Goal: Information Seeking & Learning: Learn about a topic

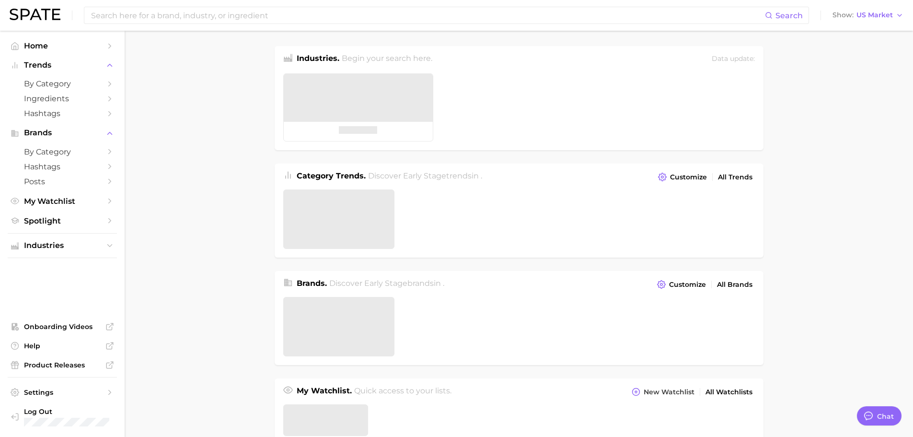
type textarea "x"
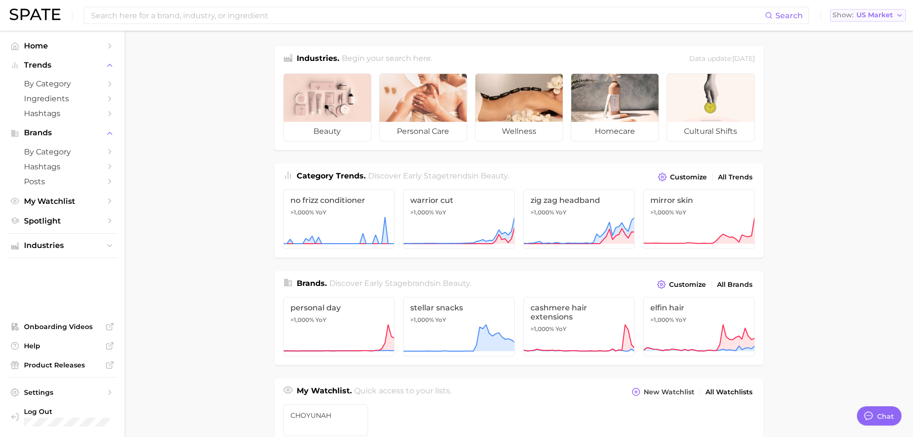
click at [875, 18] on span "US Market" at bounding box center [875, 14] width 36 height 5
click at [845, 114] on span "Global" at bounding box center [838, 117] width 22 height 8
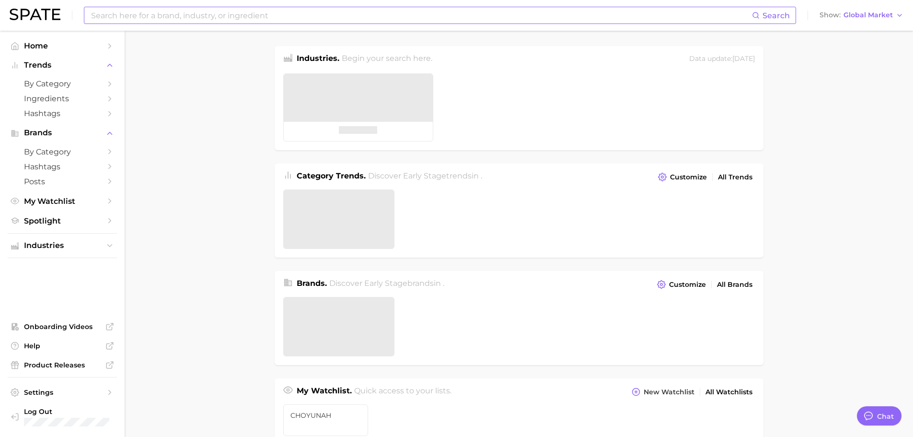
click at [486, 12] on input at bounding box center [421, 15] width 662 height 16
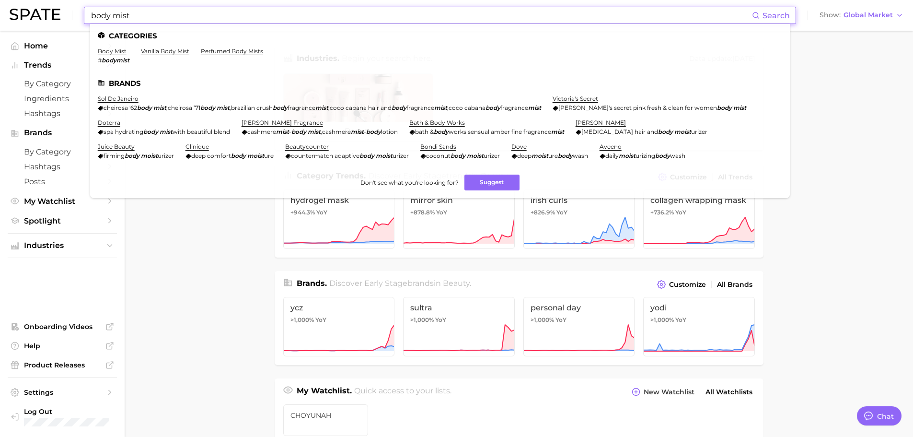
type input "body mist"
click at [118, 56] on li "body mist # bodymist" at bounding box center [114, 55] width 32 height 16
click at [112, 45] on ul "Categories body mist # bodymist vanilla body mist perfumed body mists Brands so…" at bounding box center [440, 111] width 700 height 174
click at [114, 49] on link "body mist" at bounding box center [112, 50] width 29 height 7
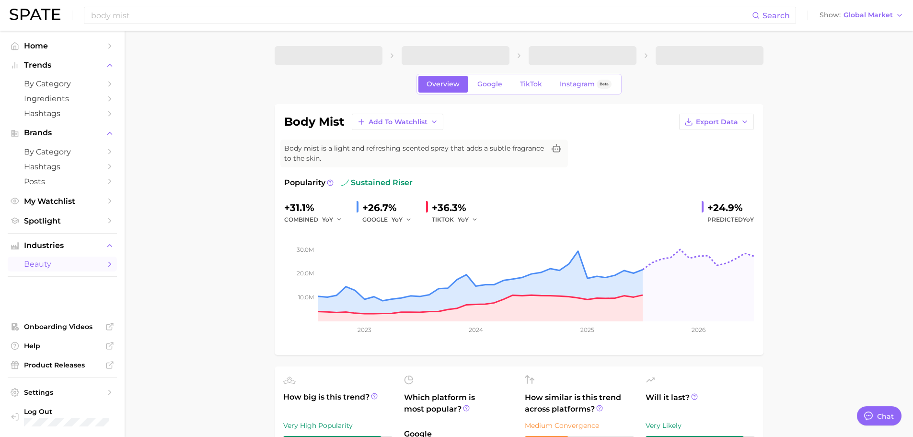
type textarea "x"
click at [525, 85] on span "TikTok" at bounding box center [531, 84] width 22 height 8
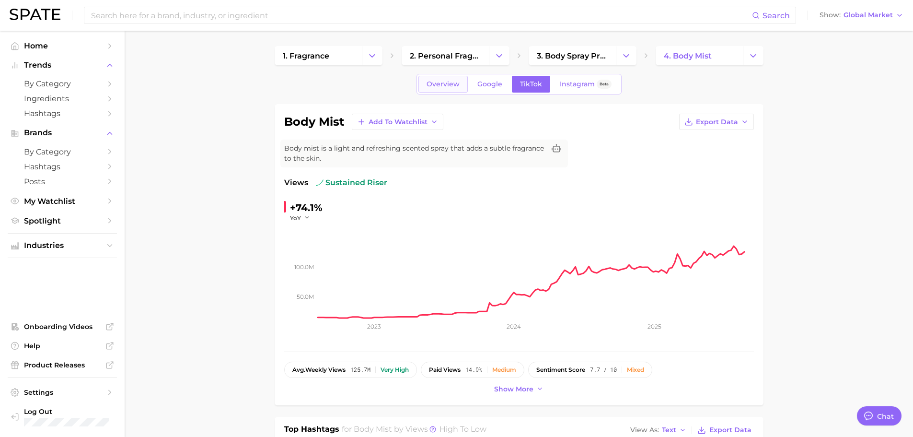
click at [440, 83] on span "Overview" at bounding box center [443, 84] width 33 height 8
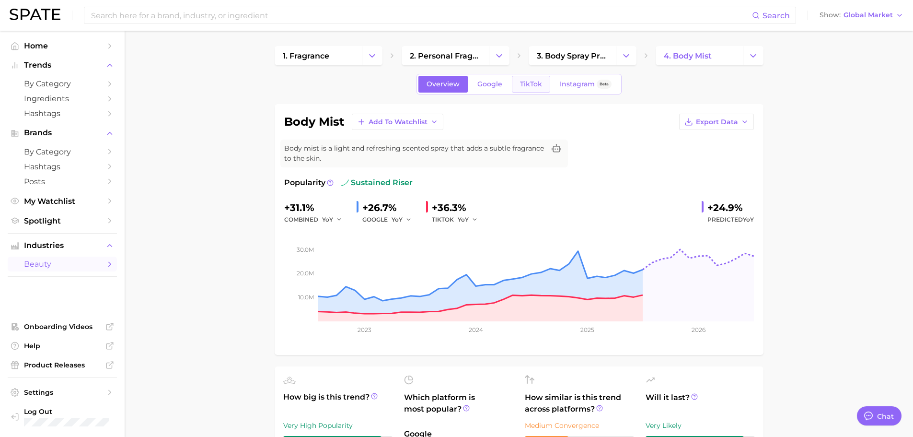
click at [531, 76] on link "TikTok" at bounding box center [531, 84] width 38 height 17
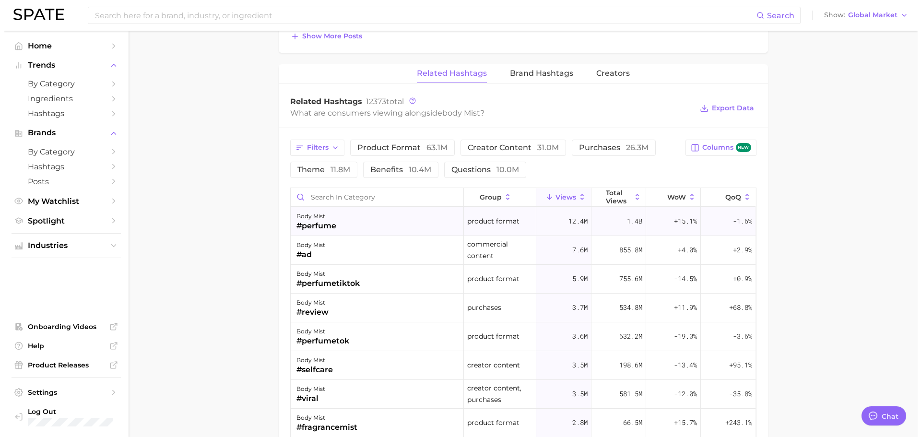
scroll to position [719, 0]
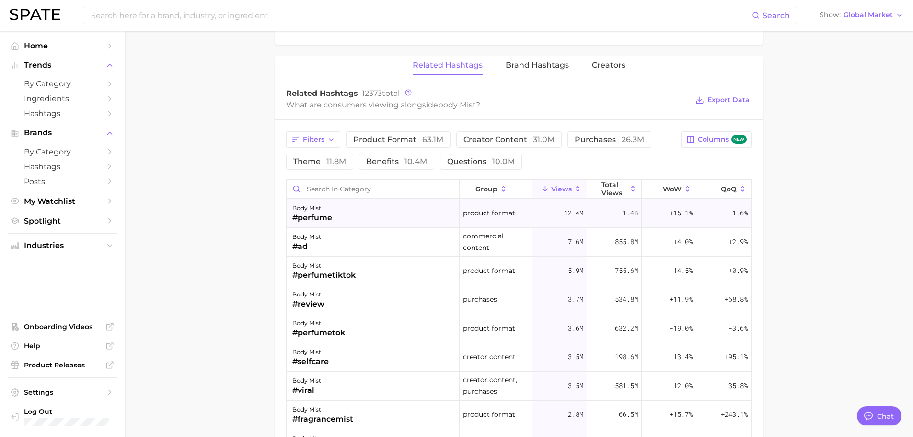
click at [365, 206] on div "body mist #perfume" at bounding box center [373, 213] width 173 height 29
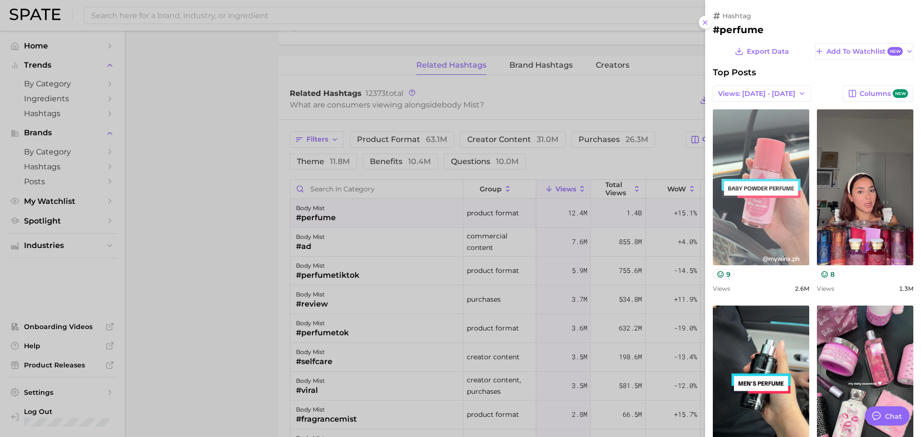
scroll to position [0, 0]
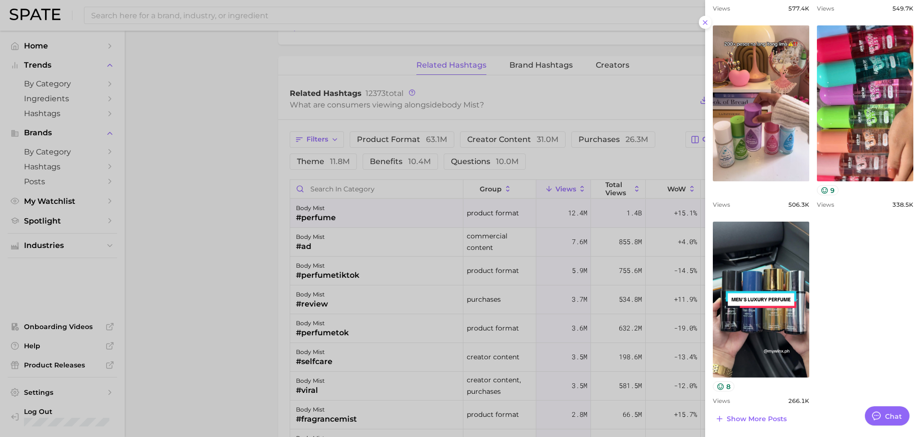
click at [539, 266] on div at bounding box center [460, 218] width 921 height 437
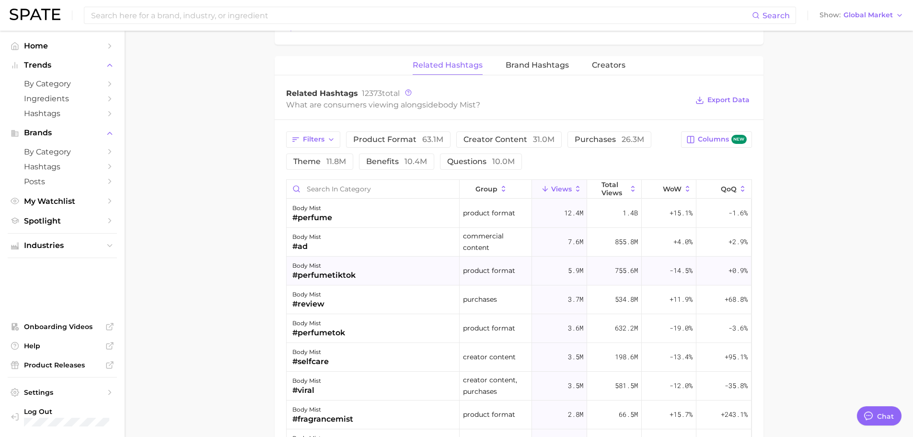
click at [355, 268] on div "body mist" at bounding box center [323, 266] width 63 height 12
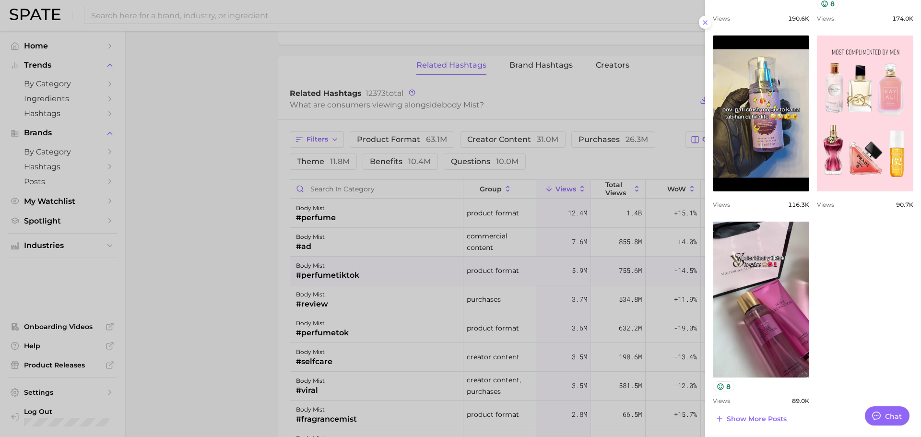
click at [522, 328] on div at bounding box center [460, 218] width 921 height 437
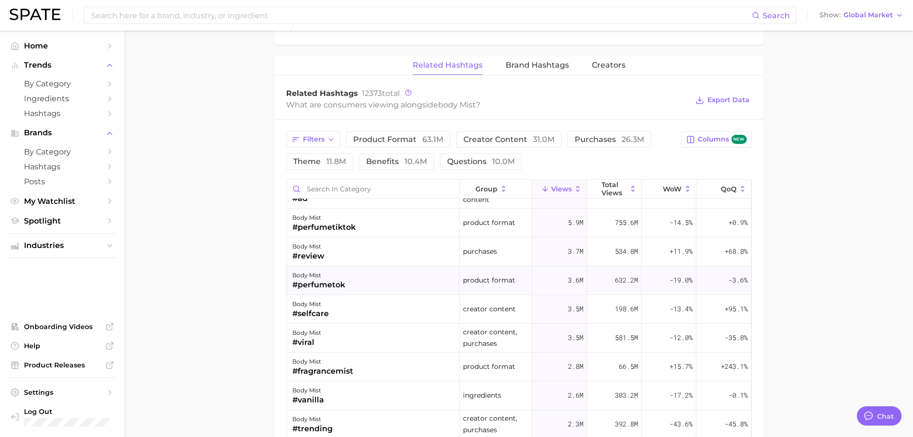
click at [387, 275] on div "body mist #perfumetok" at bounding box center [373, 280] width 173 height 29
